Goal: Transaction & Acquisition: Purchase product/service

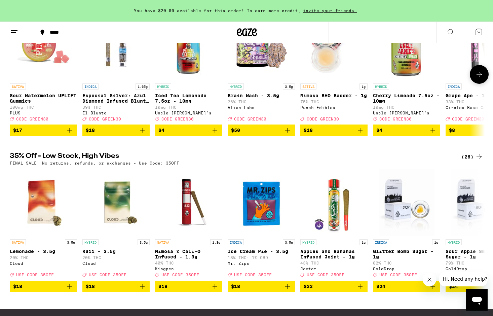
scroll to position [130, 0]
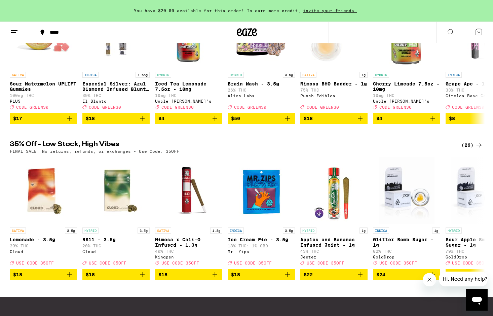
click at [470, 149] on div "(26)" at bounding box center [473, 145] width 22 height 8
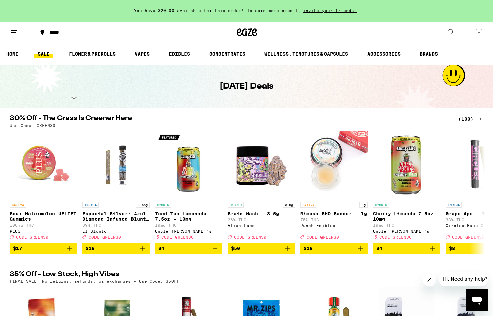
click at [465, 118] on div "(100)" at bounding box center [471, 119] width 25 height 8
